Goal: Task Accomplishment & Management: Manage account settings

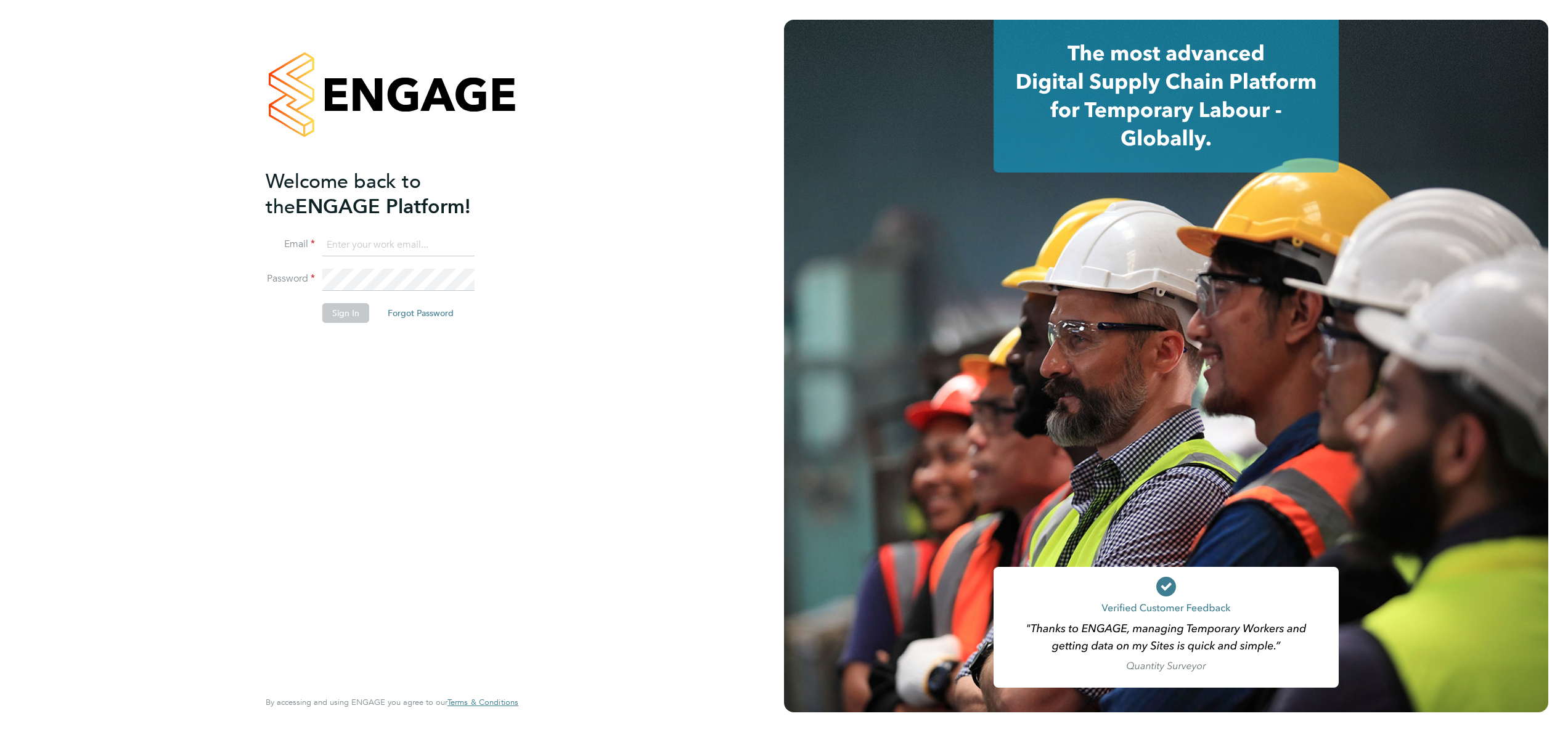
type input "[EMAIL_ADDRESS][DOMAIN_NAME]"
click at [328, 313] on button "Sign In" at bounding box center [345, 313] width 47 height 20
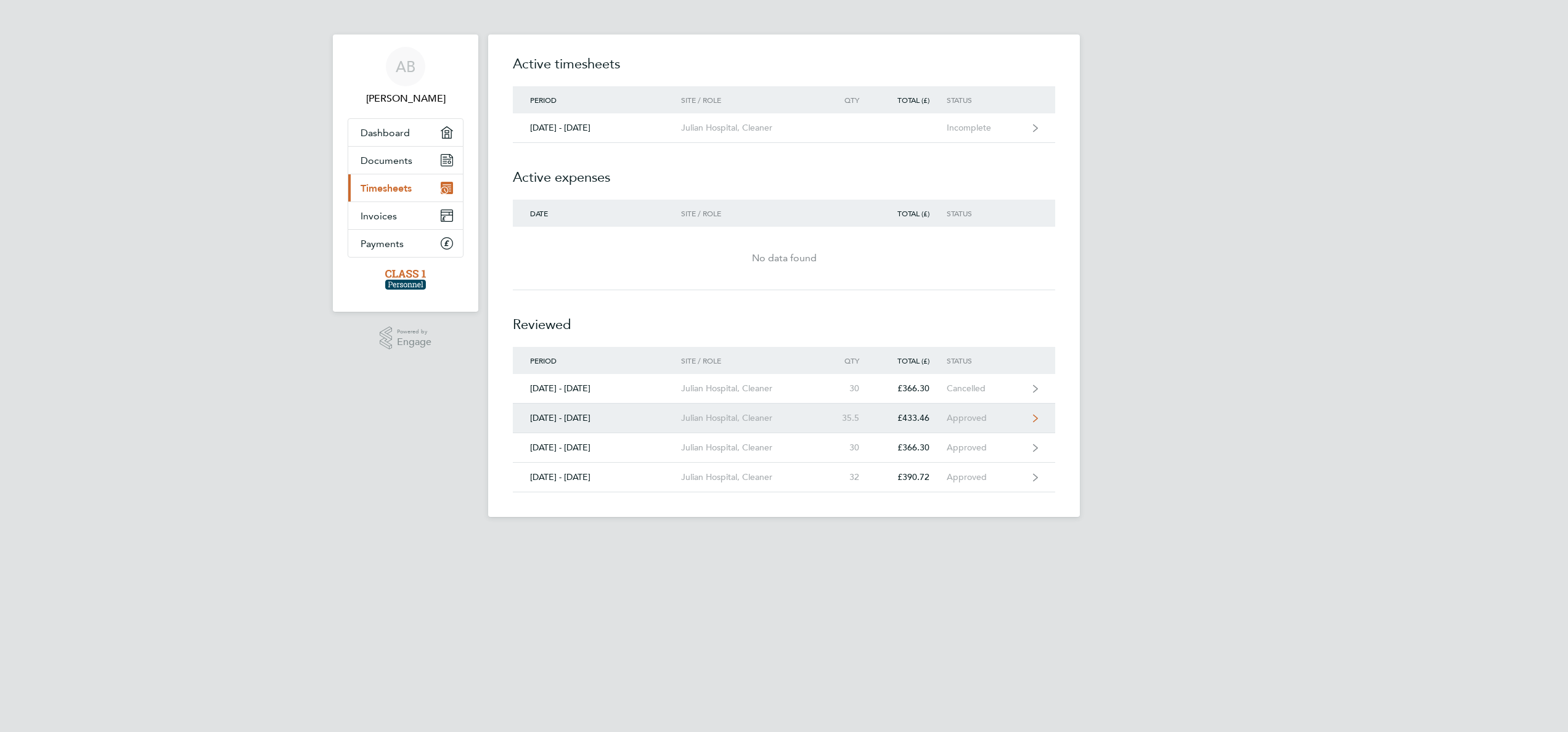
click at [824, 420] on div "35.5" at bounding box center [849, 418] width 54 height 10
